Goal: Transaction & Acquisition: Purchase product/service

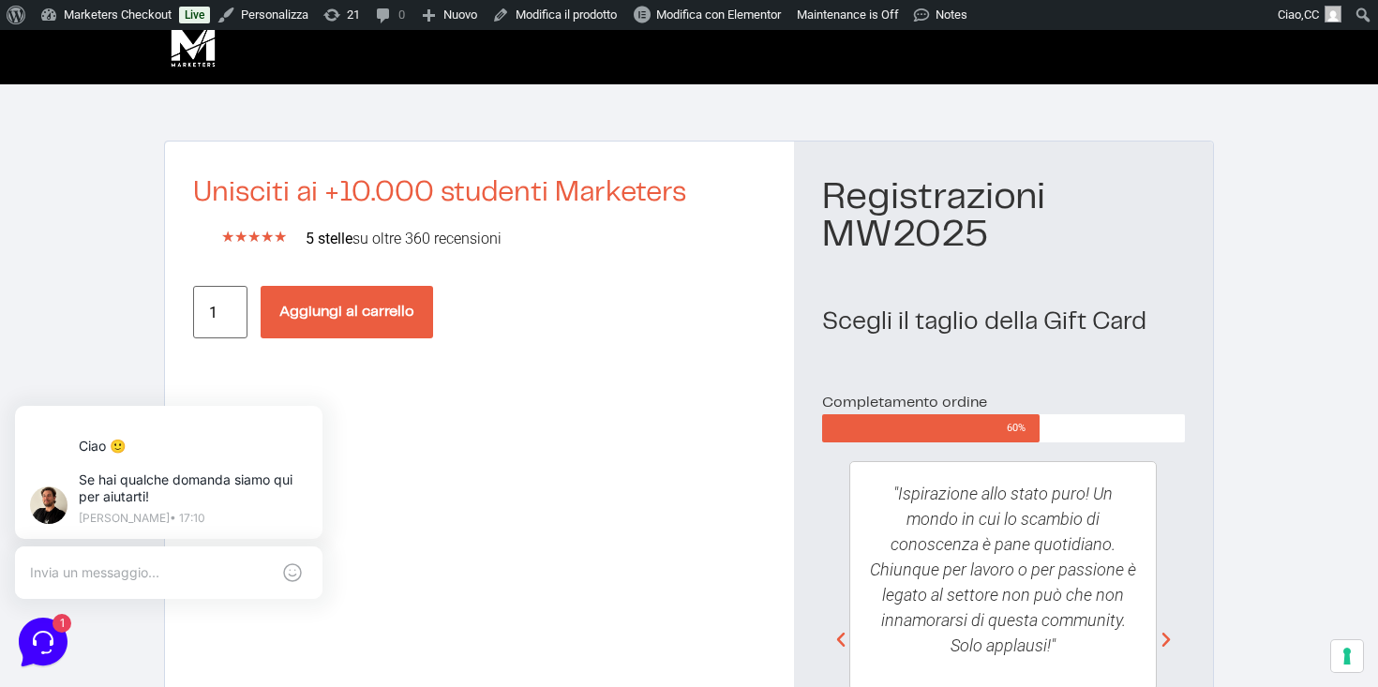
scroll to position [36, 0]
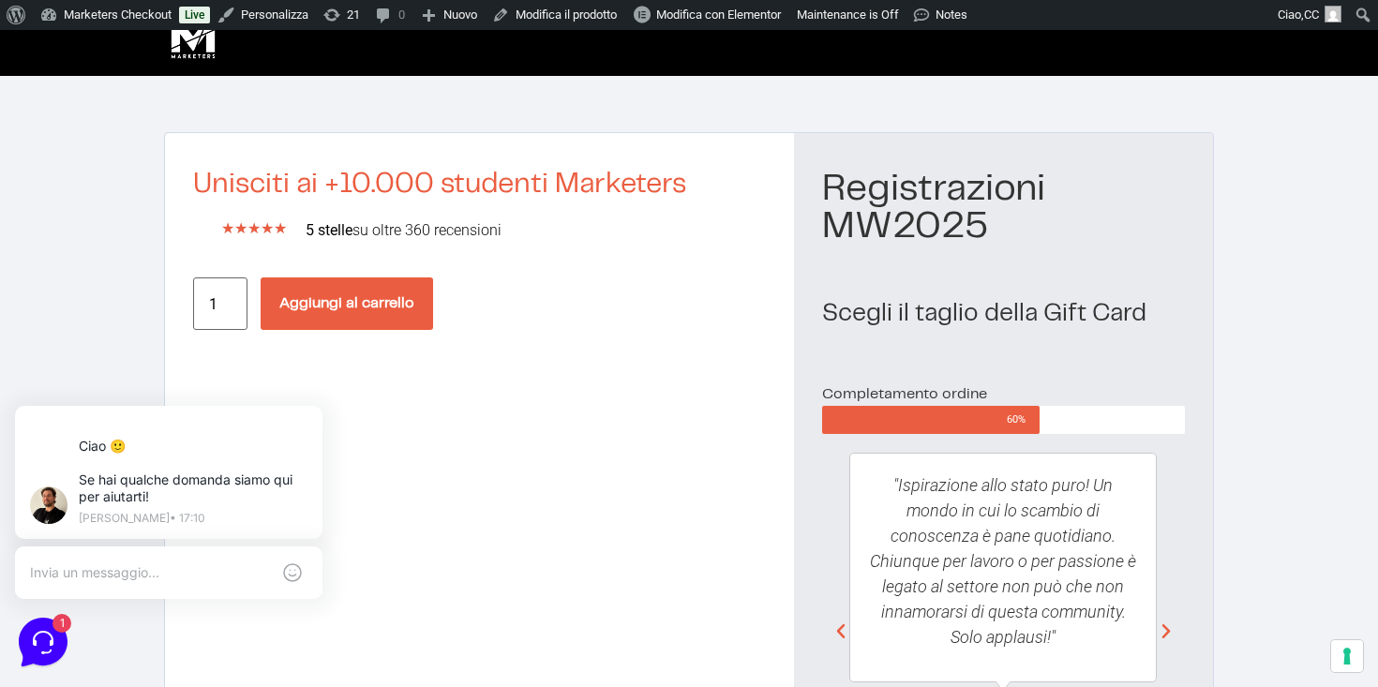
click at [417, 294] on button "Aggiungi al carrello" at bounding box center [347, 304] width 173 height 53
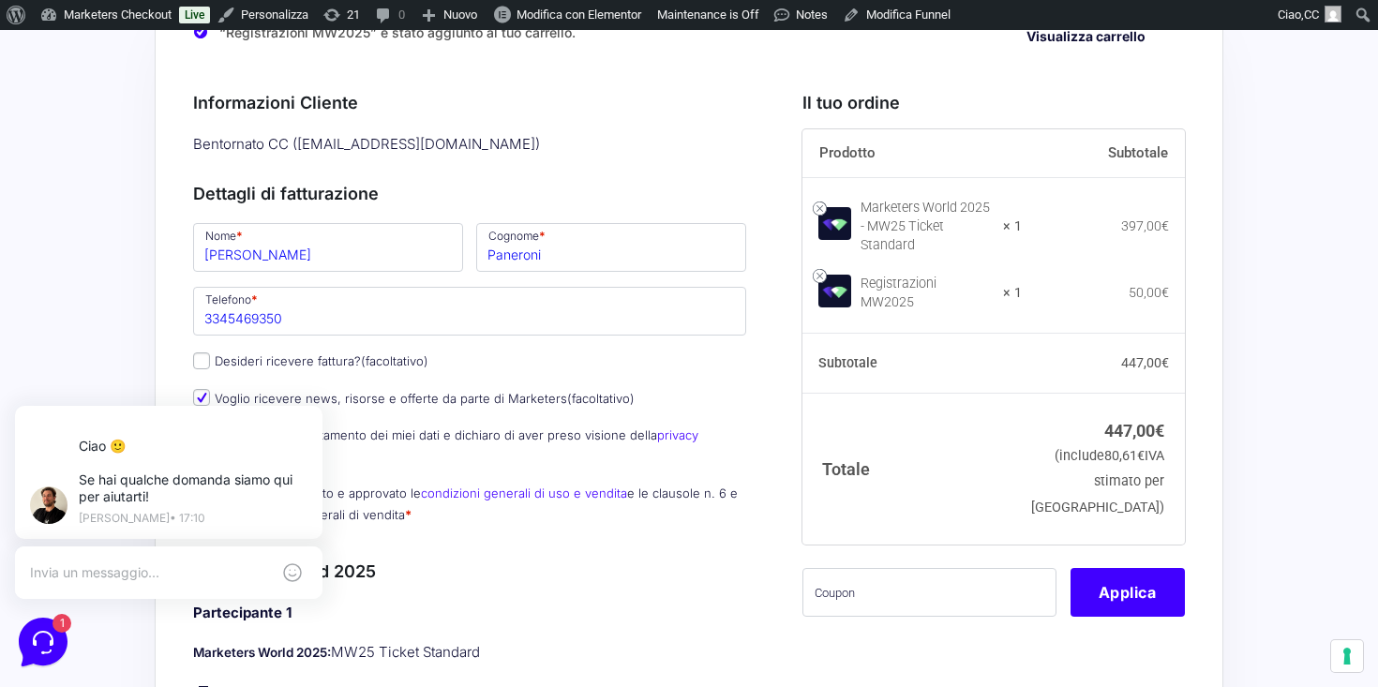
scroll to position [185, 0]
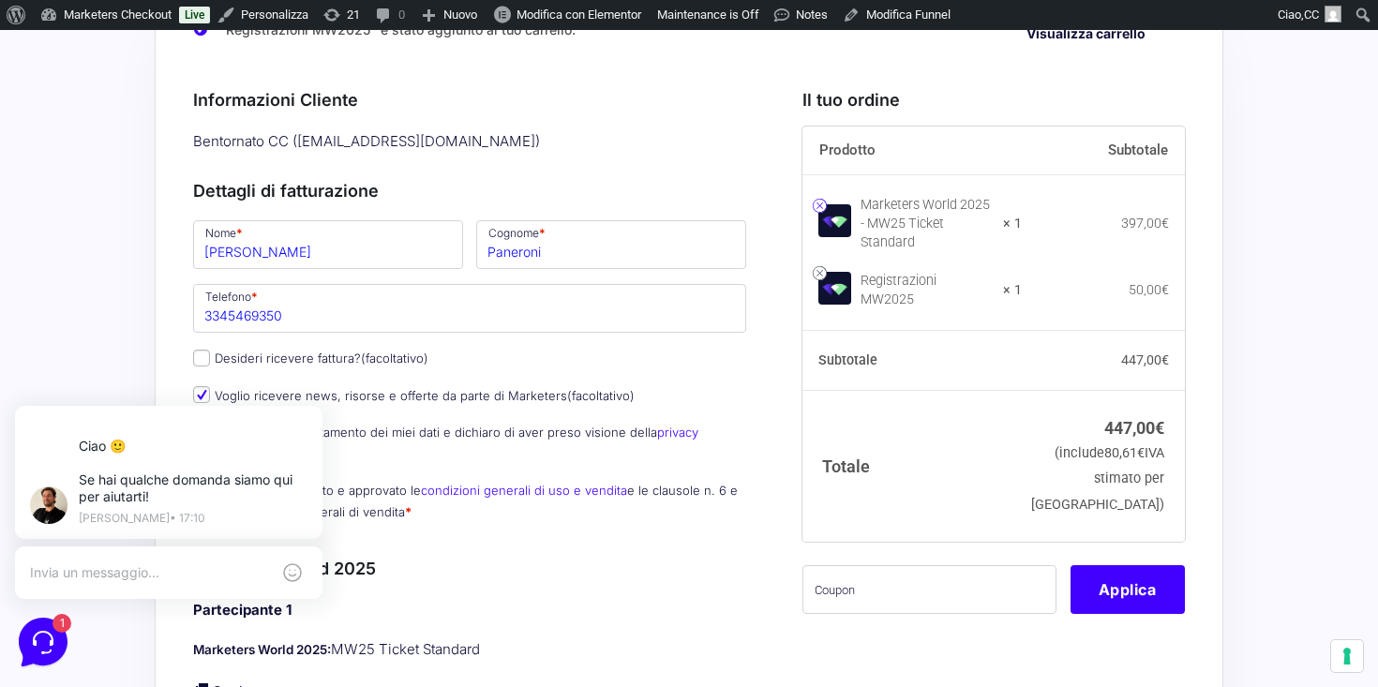
click at [819, 199] on link at bounding box center [820, 206] width 14 height 14
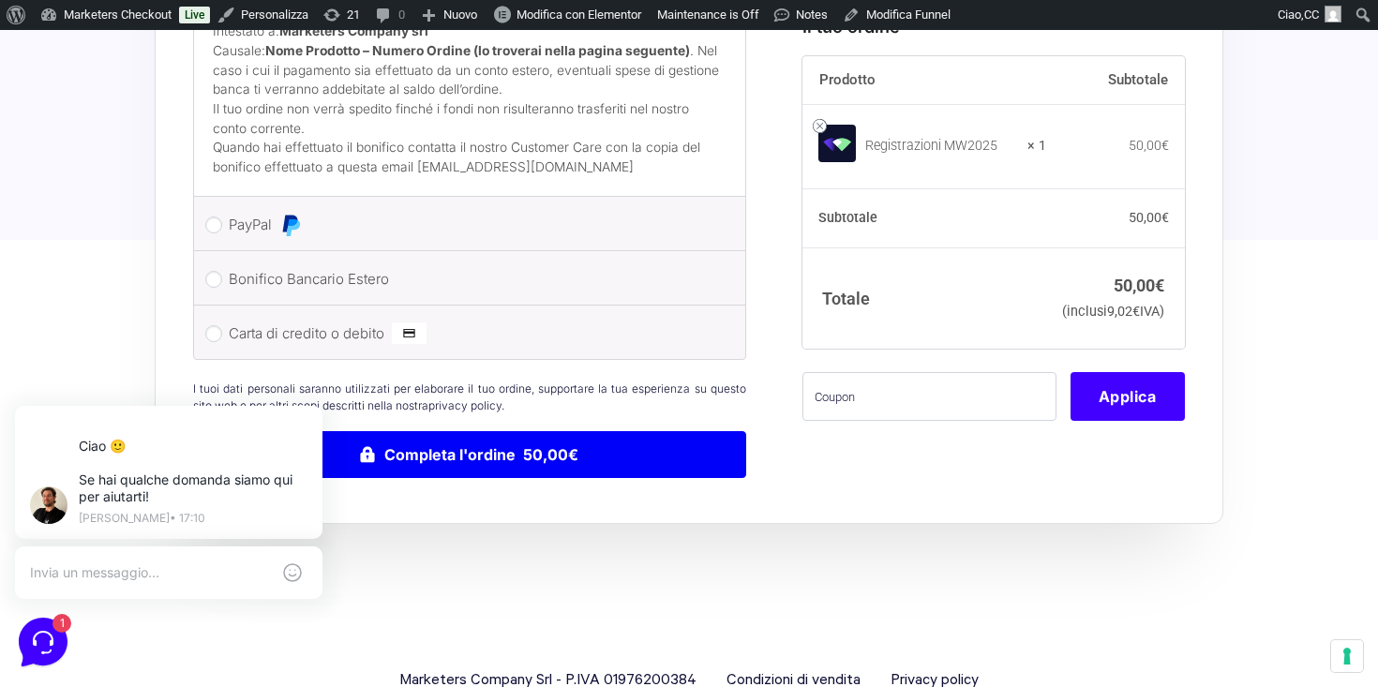
scroll to position [1353, 0]
